Goal: Task Accomplishment & Management: Use online tool/utility

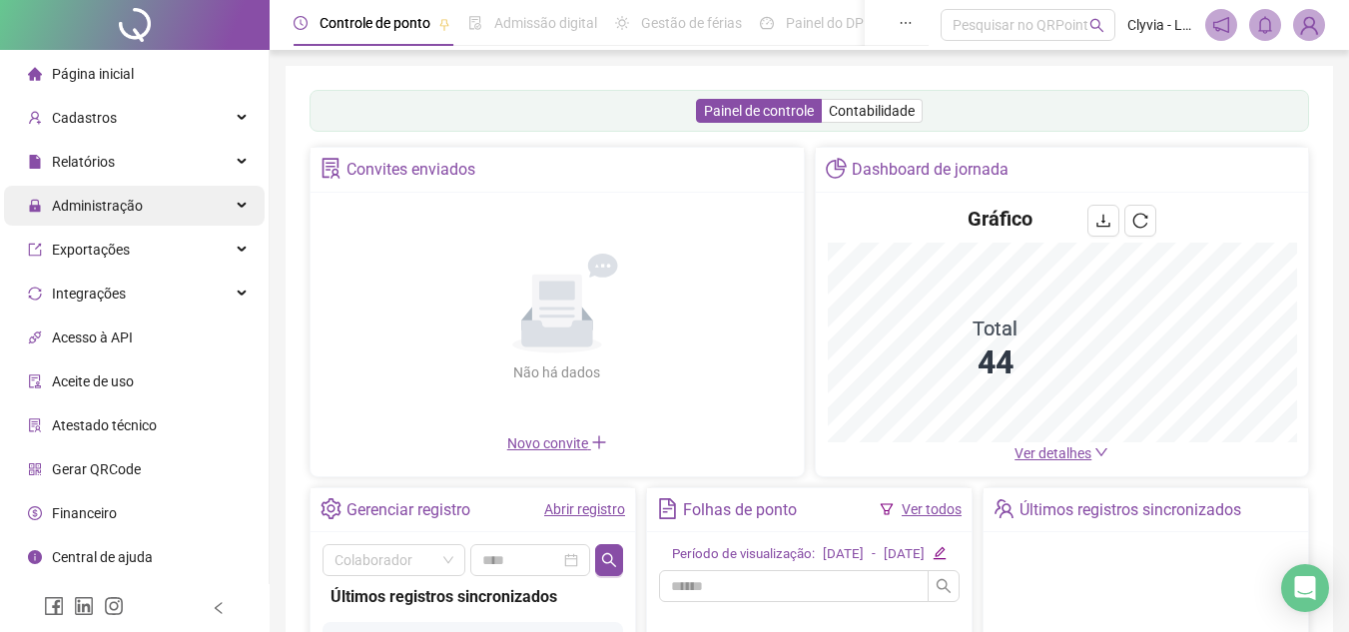
click at [180, 215] on div "Administração" at bounding box center [134, 206] width 261 height 40
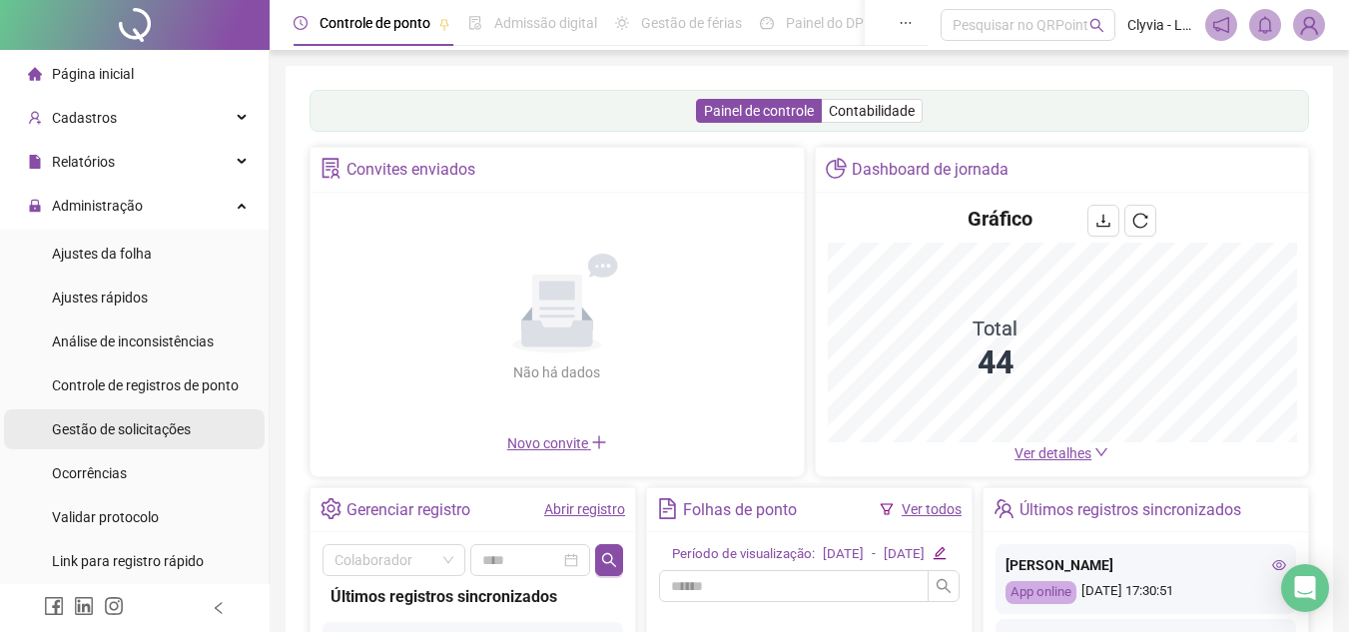
click at [143, 437] on span "Gestão de solicitações" at bounding box center [121, 430] width 139 height 16
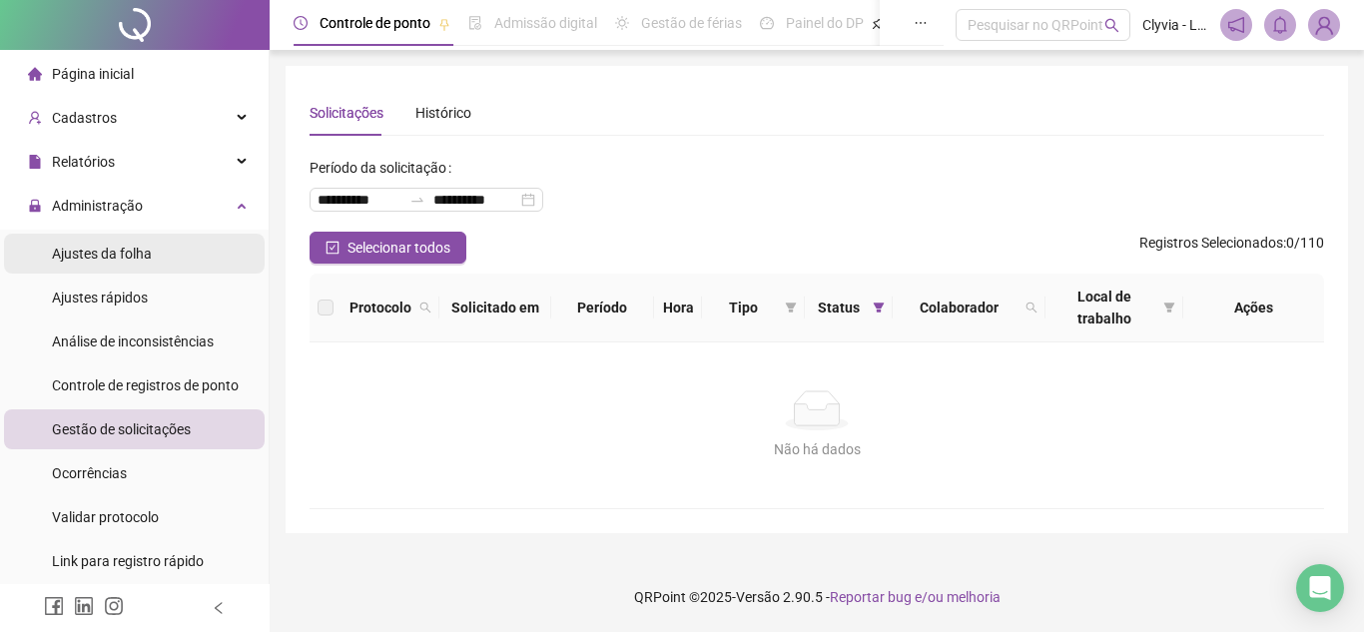
click at [140, 266] on div "Ajustes da folha" at bounding box center [102, 254] width 100 height 40
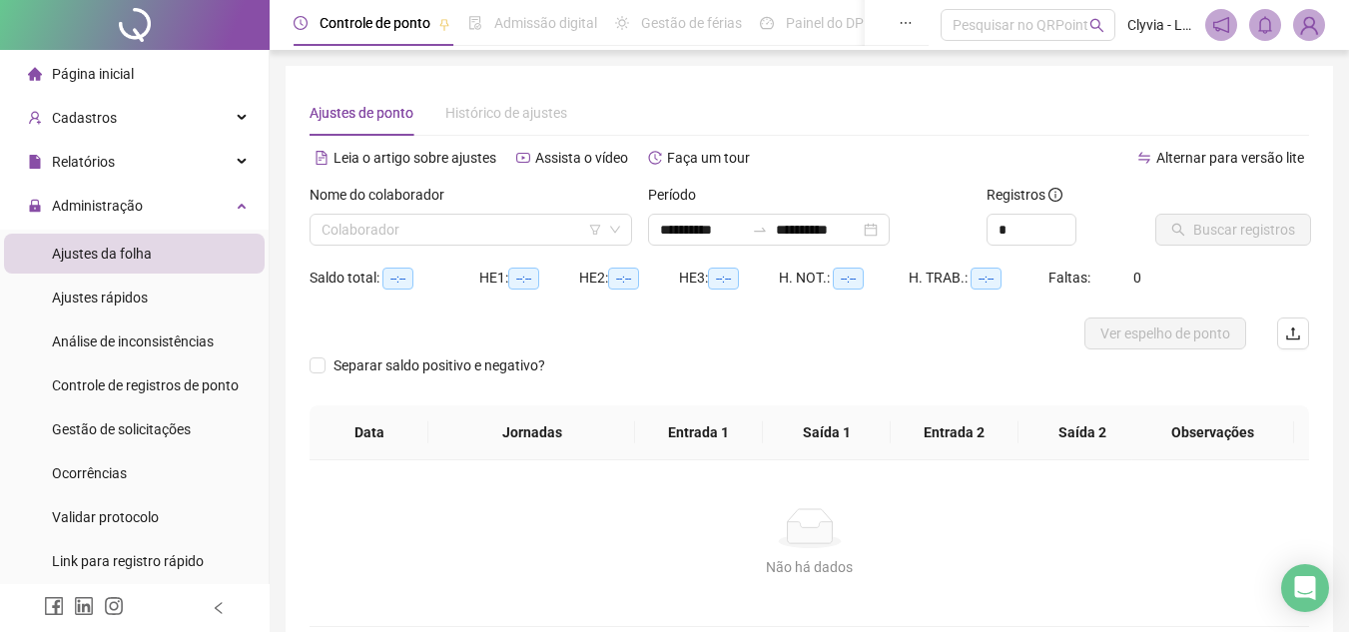
type input "**********"
click at [420, 241] on input "search" at bounding box center [462, 230] width 281 height 30
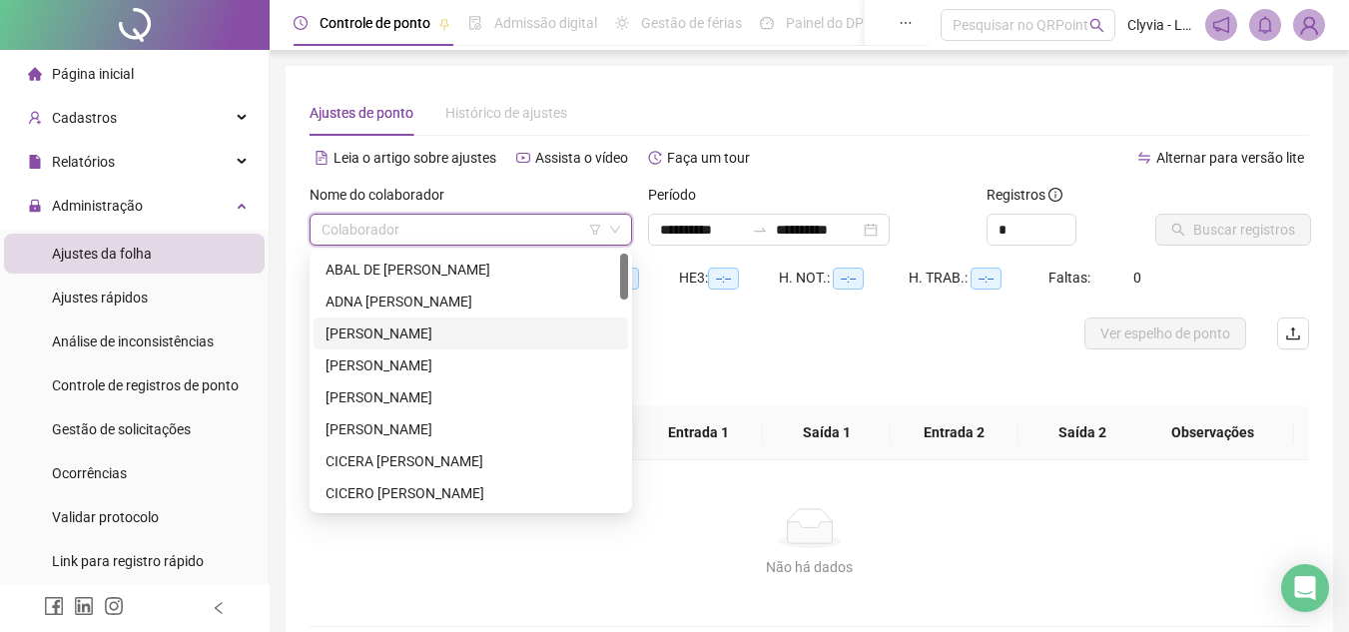
drag, startPoint x: 819, startPoint y: 358, endPoint x: 796, endPoint y: 358, distance: 23.0
click at [817, 358] on div "Separar saldo positivo e negativo?" at bounding box center [810, 378] width 1000 height 56
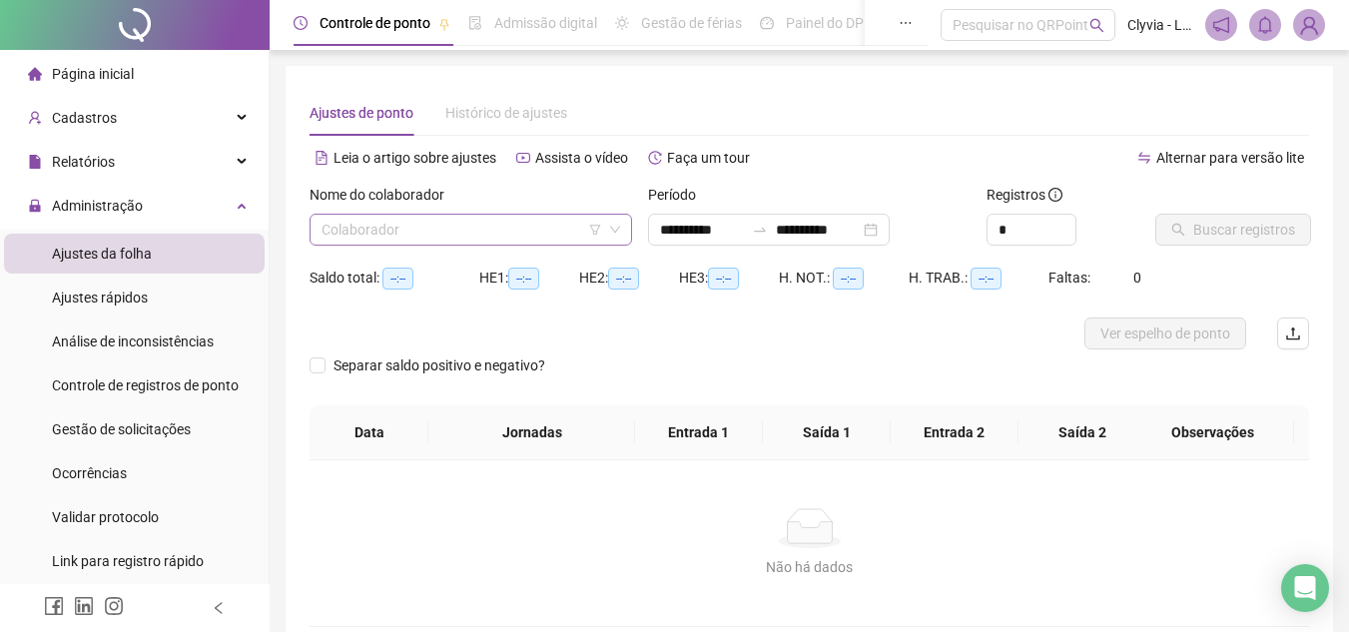
click at [484, 222] on input "search" at bounding box center [462, 230] width 281 height 30
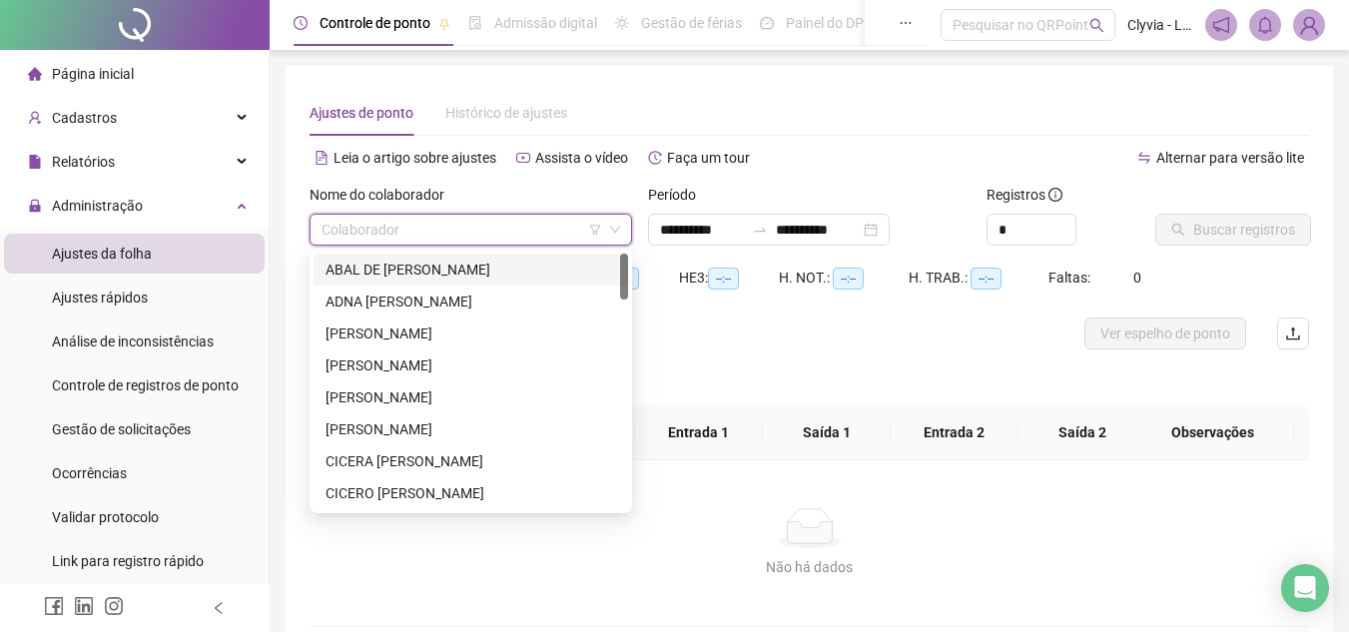
click at [419, 273] on div "ABAL DE [PERSON_NAME]" at bounding box center [471, 270] width 291 height 22
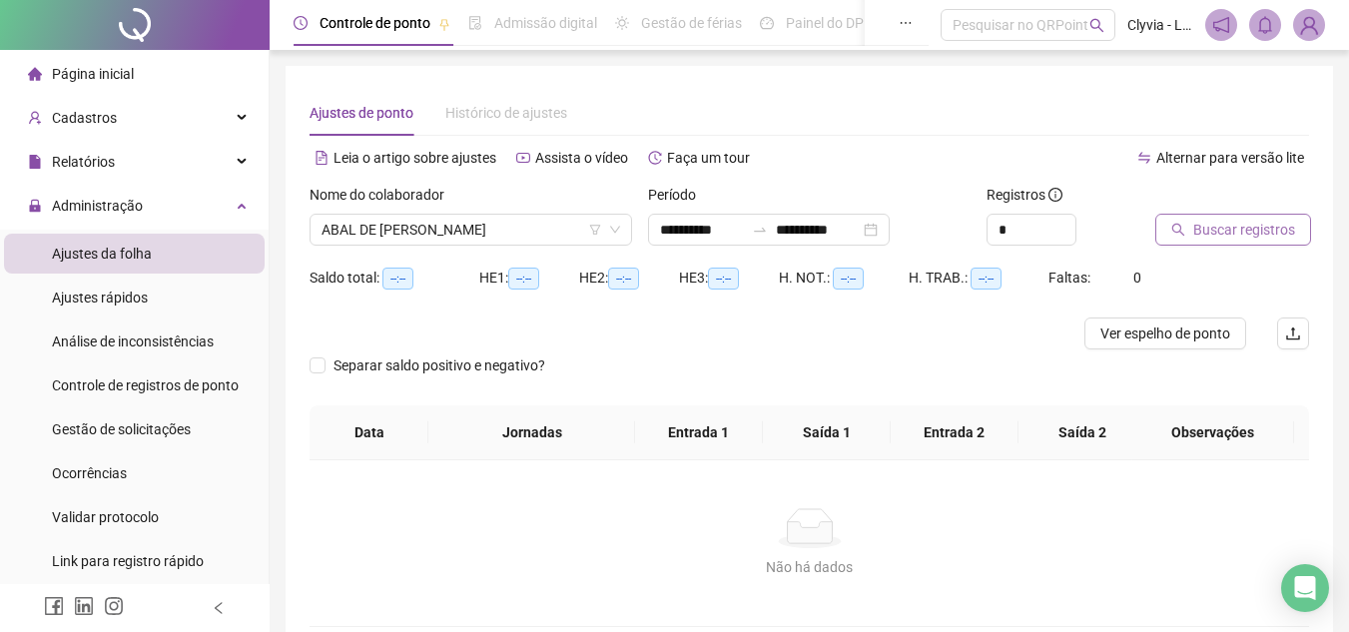
click at [1189, 228] on button "Buscar registros" at bounding box center [1234, 230] width 156 height 32
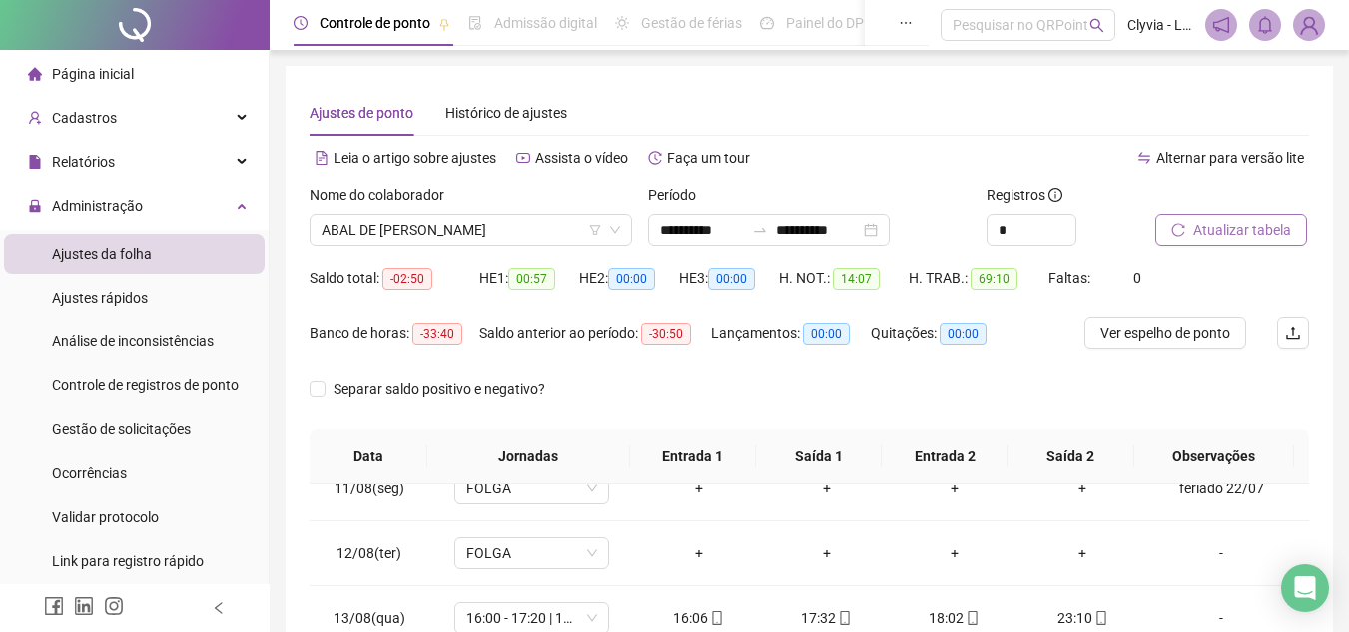
click at [1280, 230] on span "Atualizar tabela" at bounding box center [1243, 230] width 98 height 22
click at [154, 202] on div "Administração" at bounding box center [134, 206] width 261 height 40
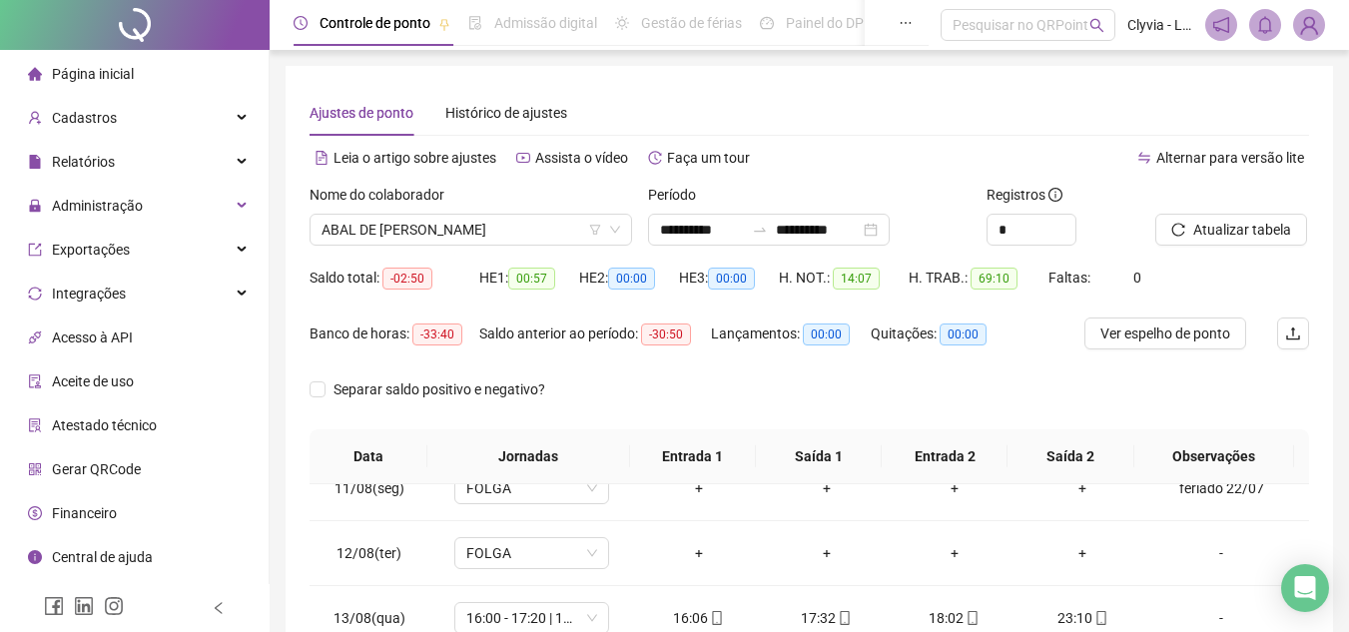
click at [123, 84] on div "Página inicial" at bounding box center [81, 74] width 106 height 40
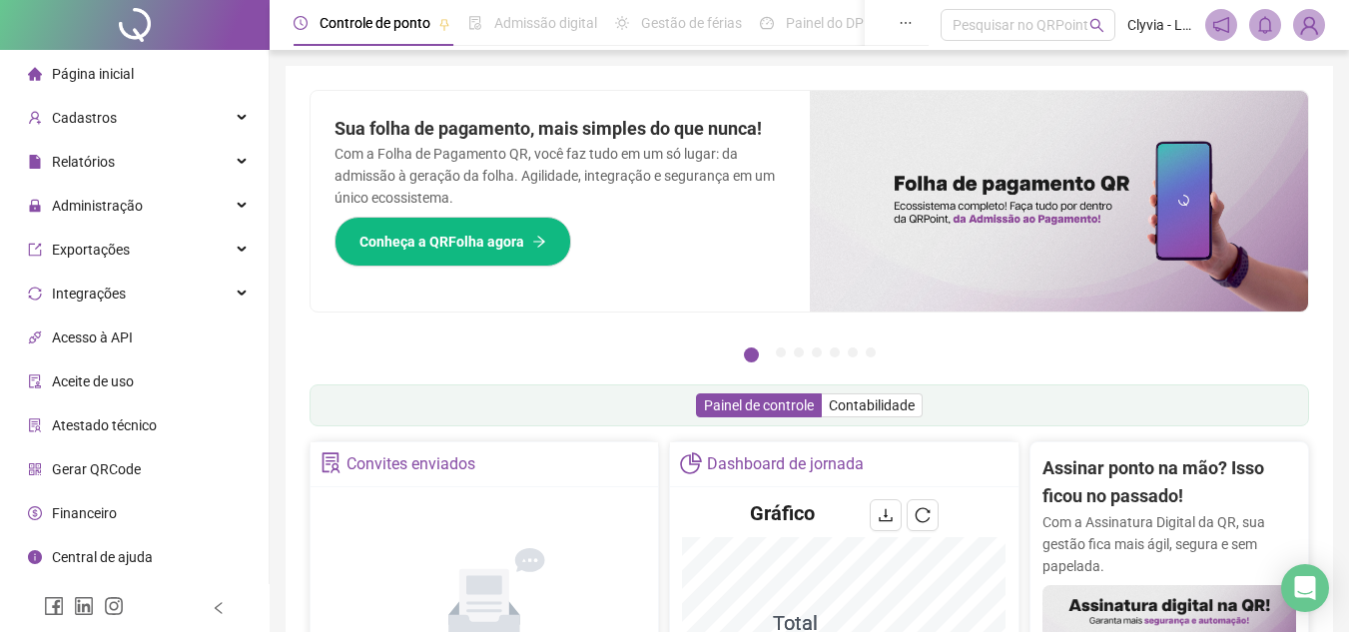
scroll to position [400, 0]
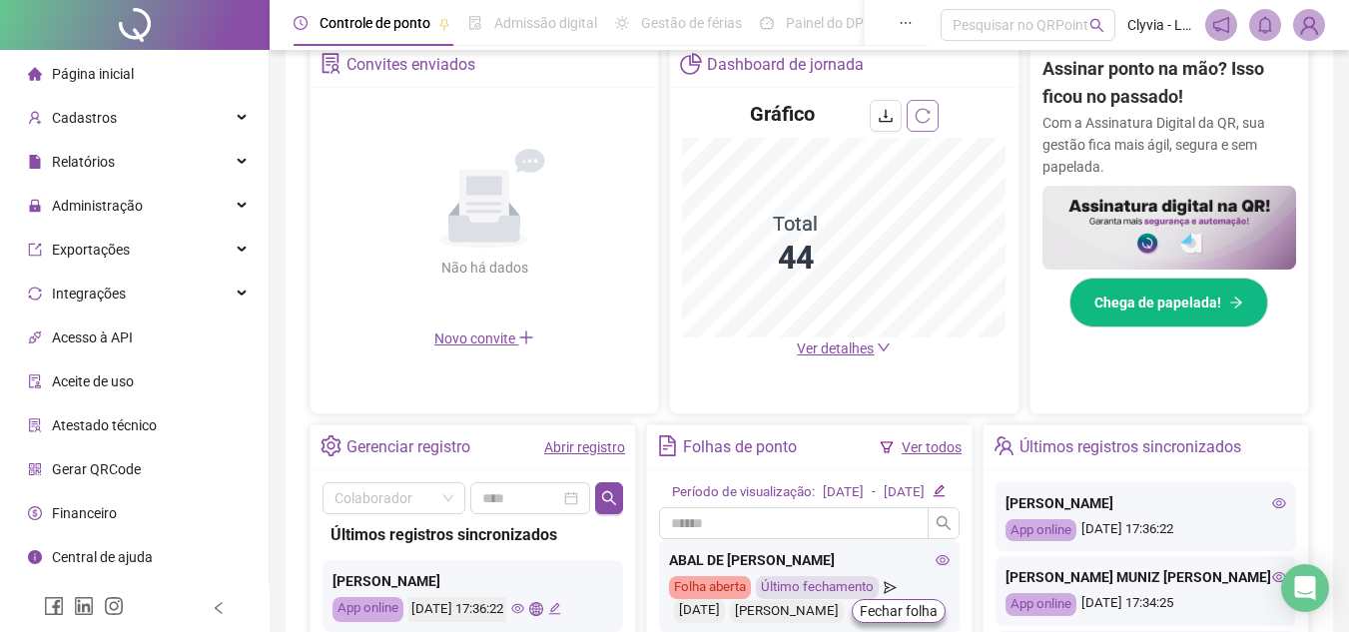
click at [920, 114] on icon "reload" at bounding box center [923, 116] width 16 height 16
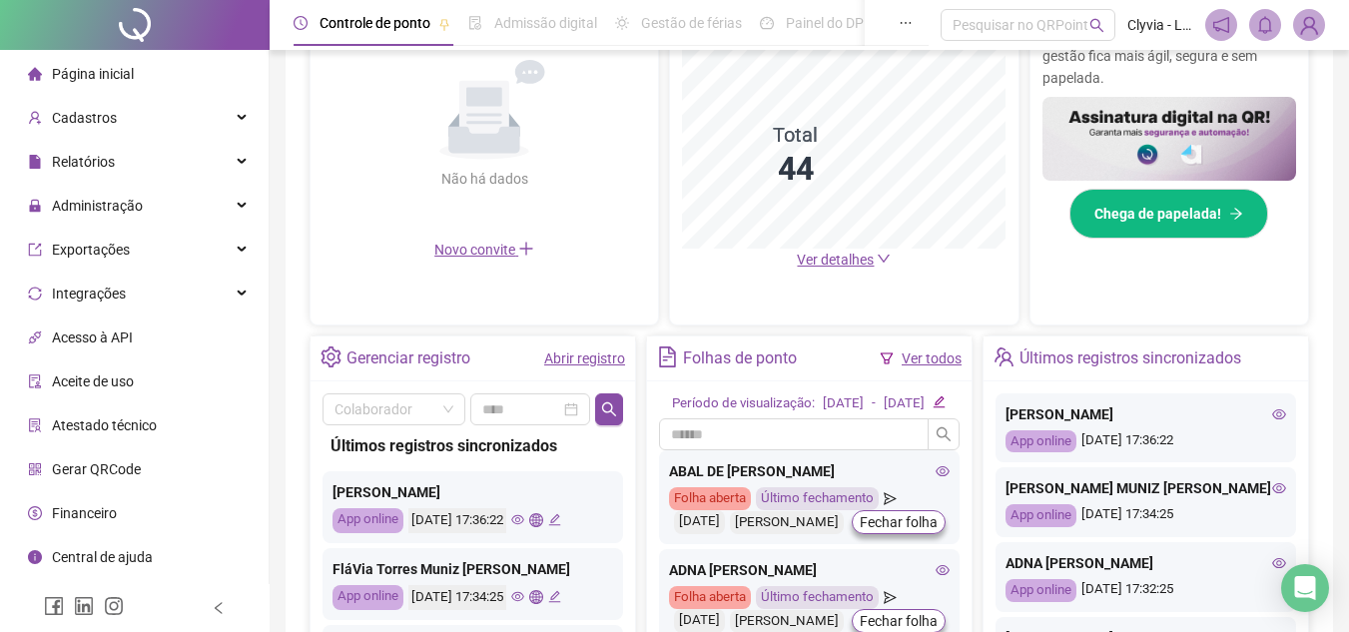
scroll to position [0, 0]
